Goal: Navigation & Orientation: Find specific page/section

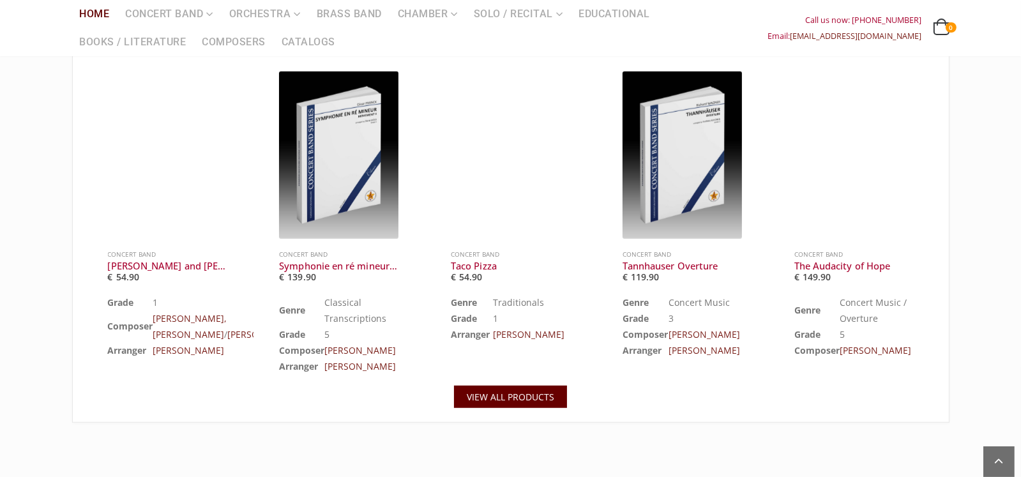
scroll to position [1277, 0]
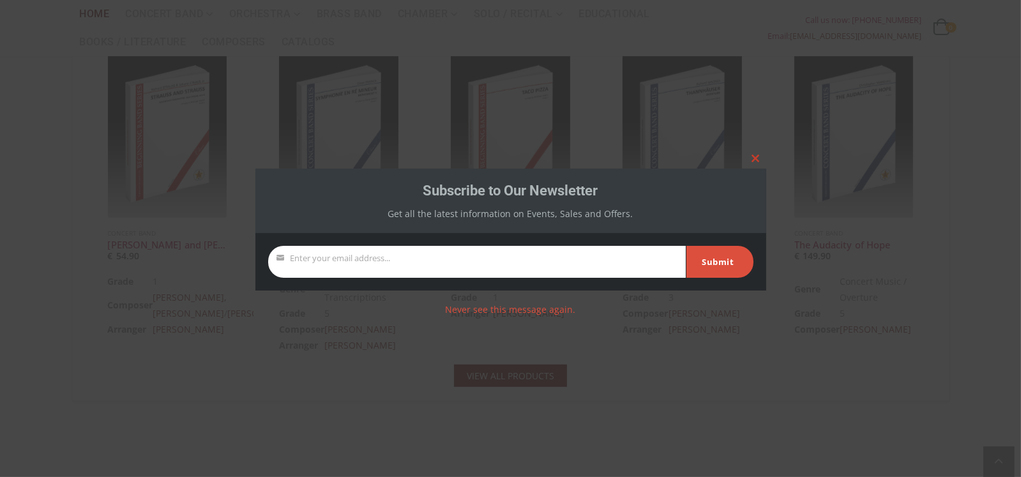
click at [755, 158] on span at bounding box center [756, 159] width 20 height 8
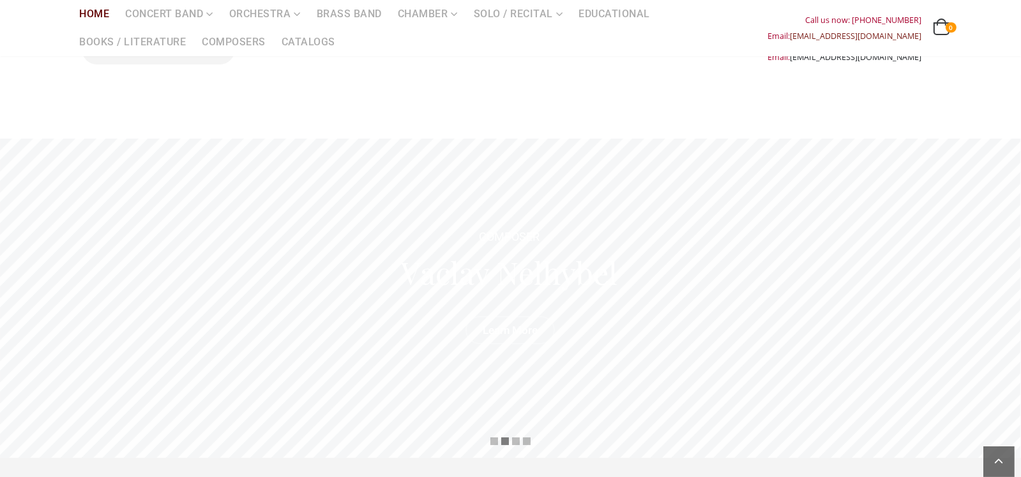
scroll to position [0, 0]
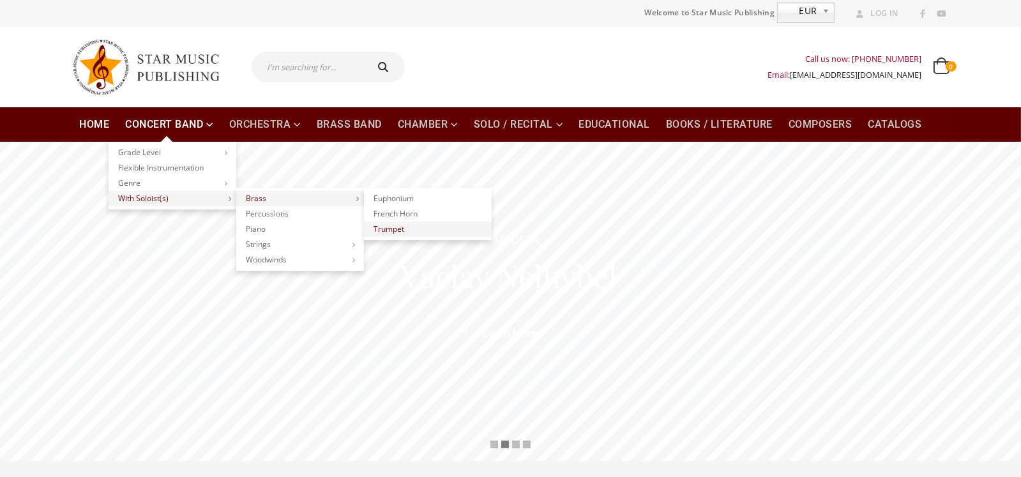
click at [383, 229] on link "Trumpet" at bounding box center [428, 229] width 128 height 15
click at [830, 125] on link "Composers" at bounding box center [820, 124] width 79 height 34
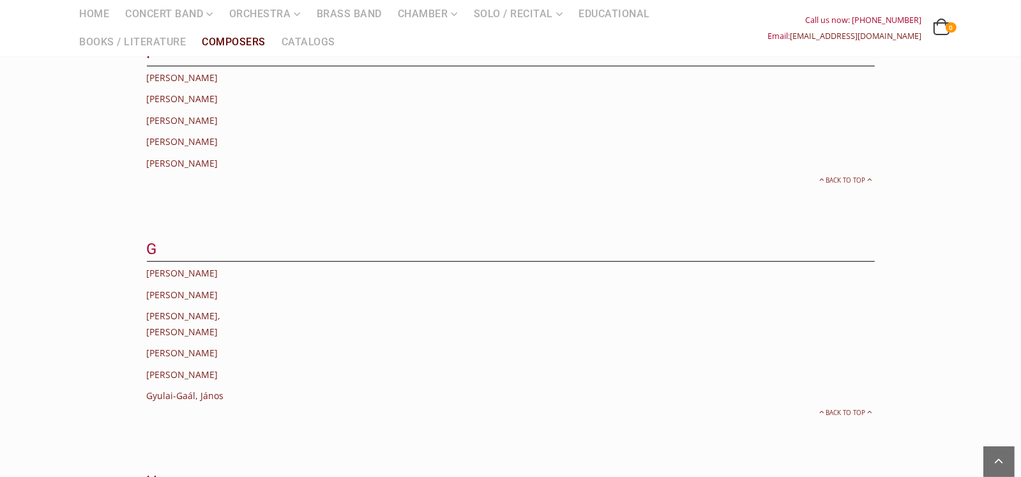
scroll to position [1085, 0]
